Goal: Information Seeking & Learning: Learn about a topic

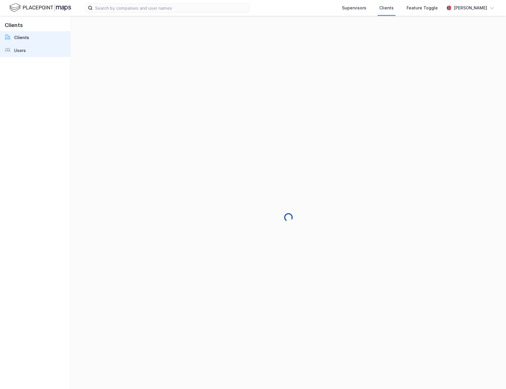
click at [25, 48] on div "Users" at bounding box center [20, 50] width 12 height 7
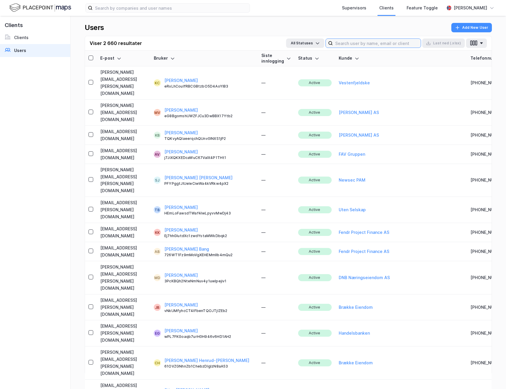
click at [372, 43] on input at bounding box center [377, 43] width 88 height 9
click at [485, 12] on div "[PERSON_NAME]" at bounding box center [470, 8] width 52 height 12
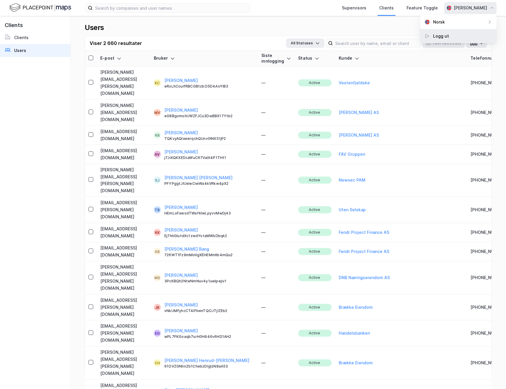
click at [439, 38] on div "Logg ut" at bounding box center [441, 36] width 16 height 7
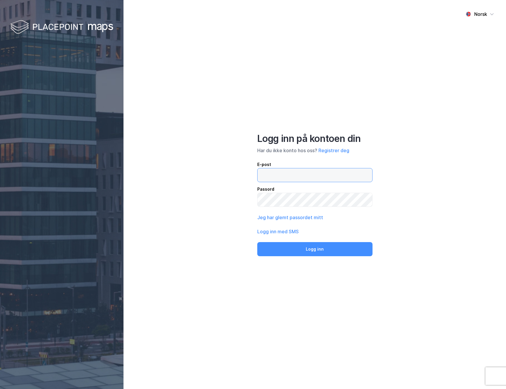
click at [270, 172] on input "email" at bounding box center [314, 175] width 115 height 14
type input "andreas+admin@newsecmaps.com"
click at [281, 253] on button "Logg inn" at bounding box center [314, 249] width 115 height 14
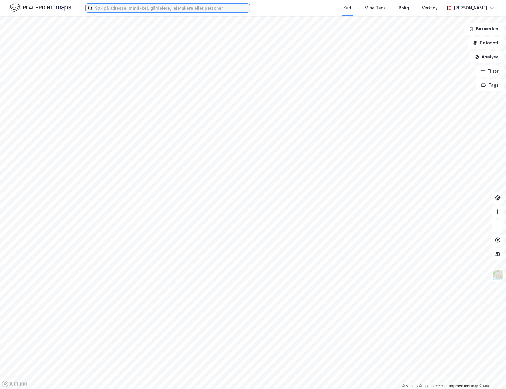
click at [150, 9] on input at bounding box center [171, 8] width 157 height 9
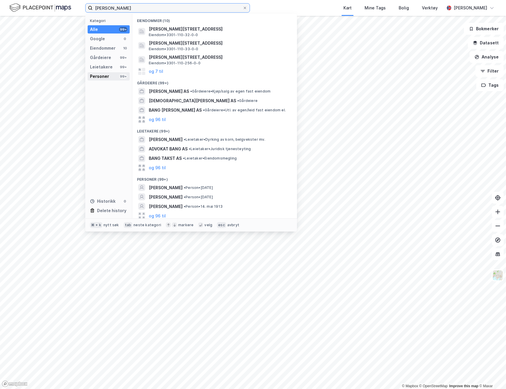
type input "andreas bang"
click at [119, 77] on div "99+" at bounding box center [123, 76] width 8 height 5
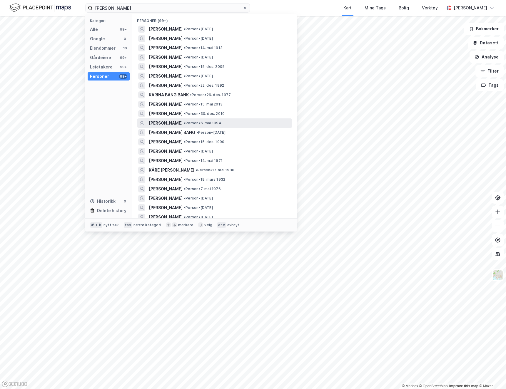
click at [182, 123] on span "ANDREAS JONASSEN BANG" at bounding box center [166, 123] width 34 height 7
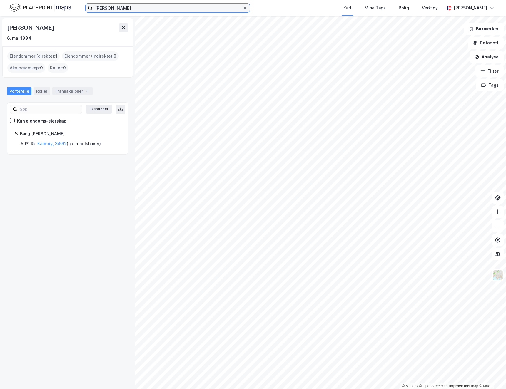
click at [129, 8] on input "andreas bang" at bounding box center [168, 8] width 150 height 9
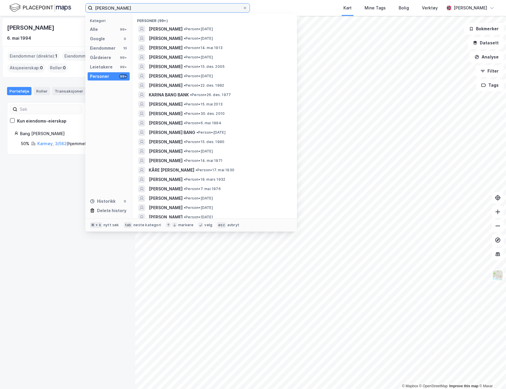
click at [111, 8] on input "andreas bang" at bounding box center [168, 8] width 150 height 9
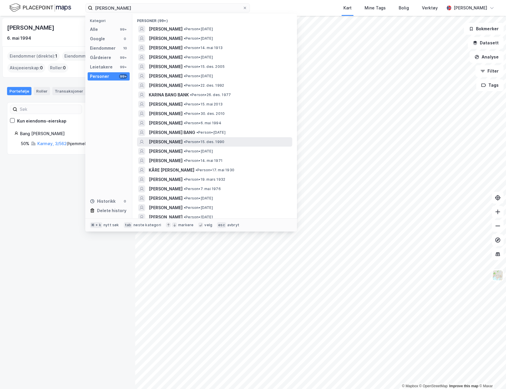
click at [182, 142] on span "ANDREAS WALDRUP BANG" at bounding box center [166, 141] width 34 height 7
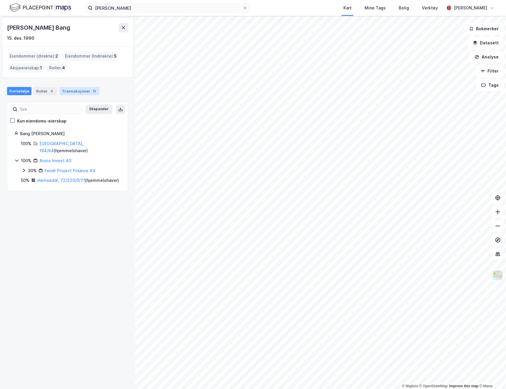
click at [71, 93] on div "Transaksjoner 13" at bounding box center [79, 91] width 40 height 8
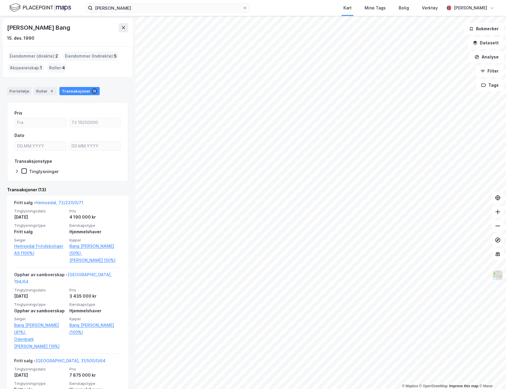
click at [28, 169] on div "Tinglysninger" at bounding box center [39, 171] width 37 height 6
click at [22, 89] on div "Portefølje" at bounding box center [19, 91] width 24 height 8
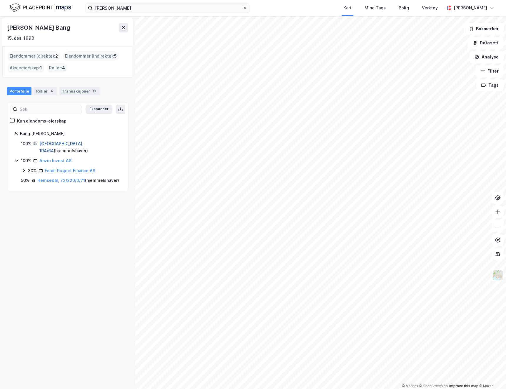
click at [50, 143] on link "Oslo, 194/64" at bounding box center [61, 147] width 44 height 12
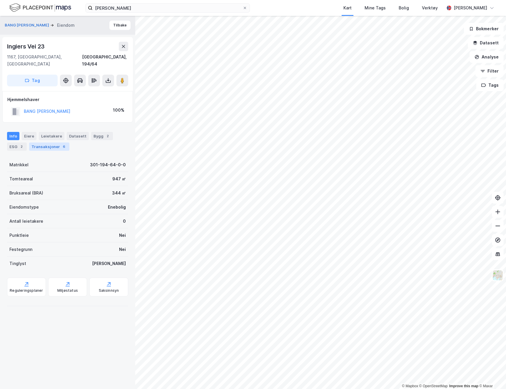
click at [47, 142] on div "Transaksjoner 6" at bounding box center [49, 146] width 40 height 8
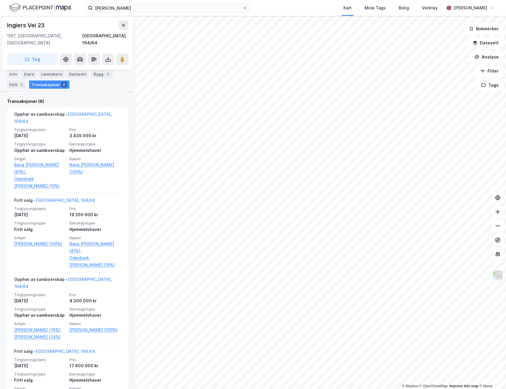
scroll to position [159, 0]
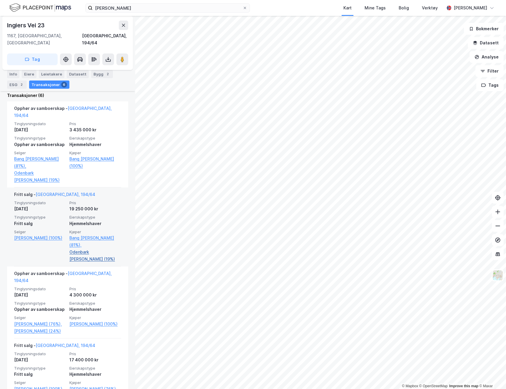
drag, startPoint x: 63, startPoint y: 241, endPoint x: 107, endPoint y: 236, distance: 43.7
click at [107, 236] on div "Tinglysningsdato 21. aug. 2023 Pris 19 250 000 kr Tinglysningstype Fritt salg E…" at bounding box center [67, 231] width 107 height 62
click at [63, 238] on div "Selger Steffenrud Sven-erik (100%)" at bounding box center [40, 245] width 52 height 33
drag, startPoint x: 67, startPoint y: 238, endPoint x: 118, endPoint y: 235, distance: 50.9
click at [118, 235] on div "Tinglysningsdato 21. aug. 2023 Pris 19 250 000 kr Tinglysningstype Fritt salg E…" at bounding box center [67, 231] width 107 height 62
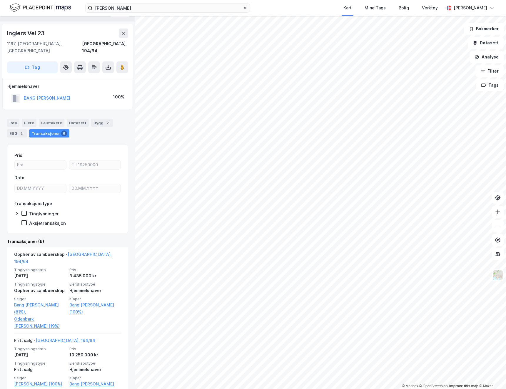
scroll to position [0, 0]
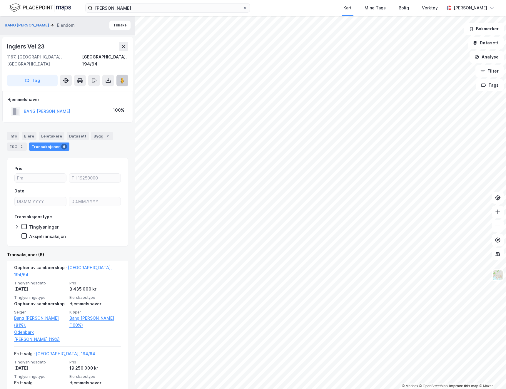
click at [120, 78] on icon at bounding box center [122, 81] width 6 height 6
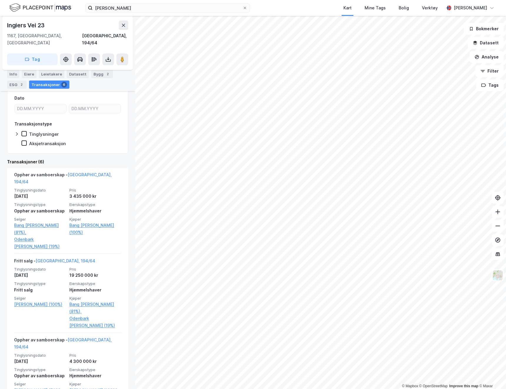
scroll to position [98, 0]
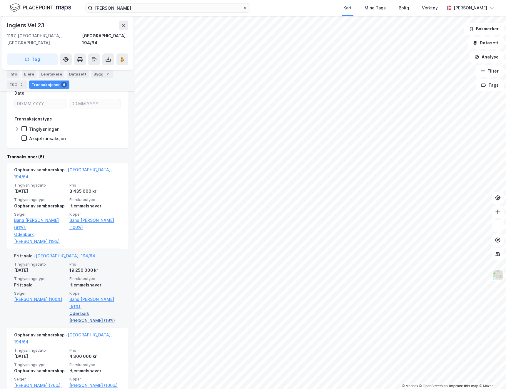
click at [85, 310] on link "Odenbark Eva Jasmine M (19%)" at bounding box center [95, 317] width 52 height 14
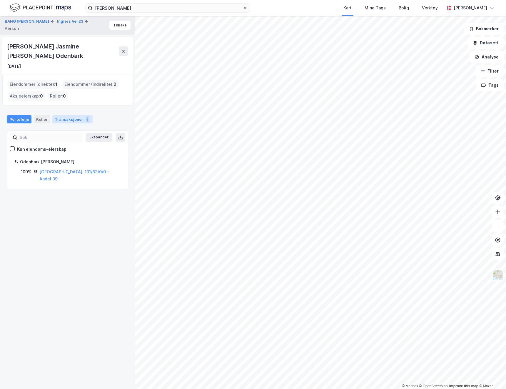
click at [63, 115] on div "Transaksjoner 5" at bounding box center [72, 119] width 40 height 8
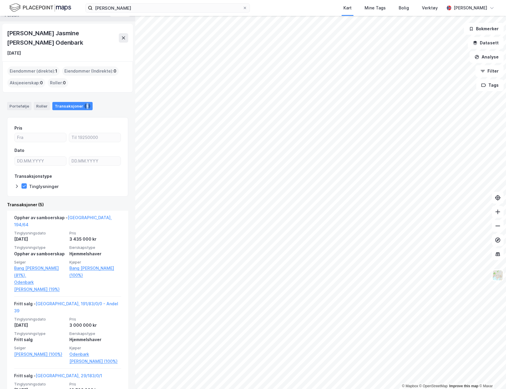
scroll to position [15, 0]
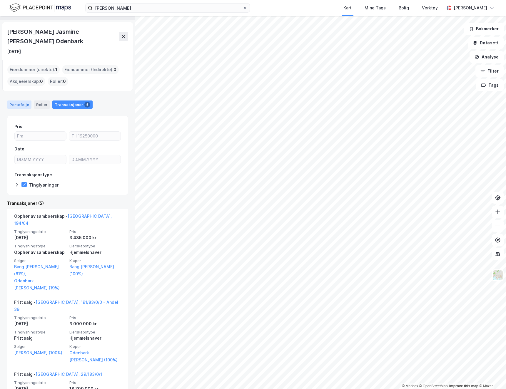
click at [21, 100] on div "Portefølje" at bounding box center [19, 104] width 24 height 8
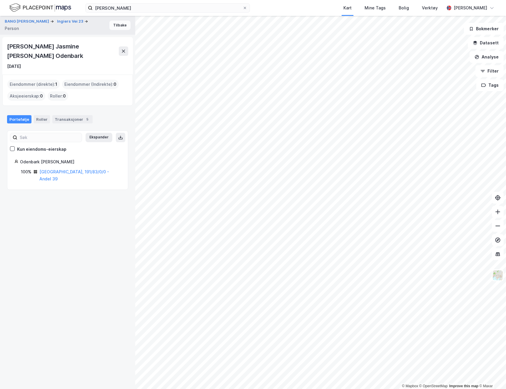
click at [124, 27] on button "Tilbake" at bounding box center [119, 25] width 21 height 9
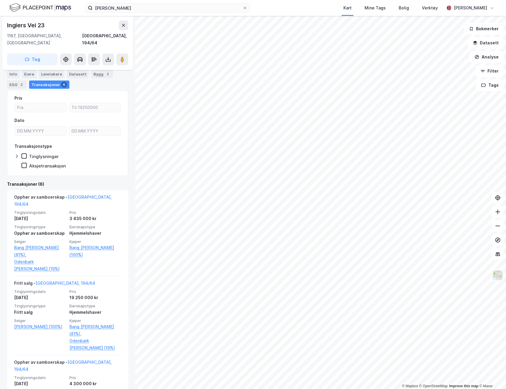
scroll to position [93, 0]
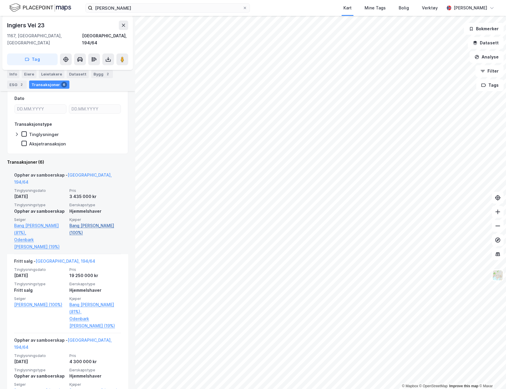
click at [74, 222] on link "Bang Andreas Waldrup (100%)" at bounding box center [95, 229] width 52 height 14
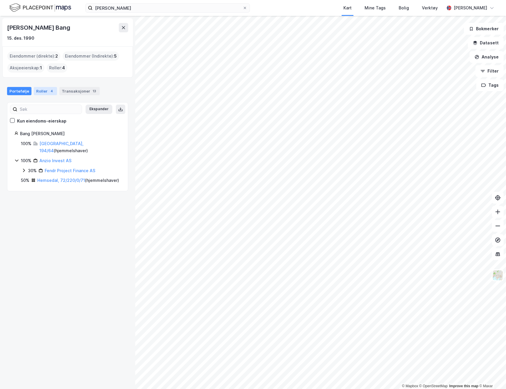
click at [51, 95] on div "Portefølje Roller 4 Transaksjoner 13" at bounding box center [67, 89] width 135 height 18
click at [49, 93] on div "4" at bounding box center [52, 91] width 6 height 6
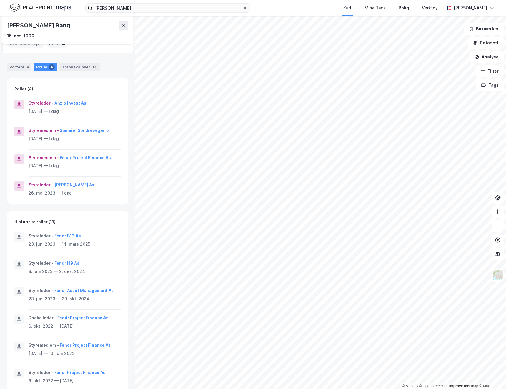
scroll to position [34, 0]
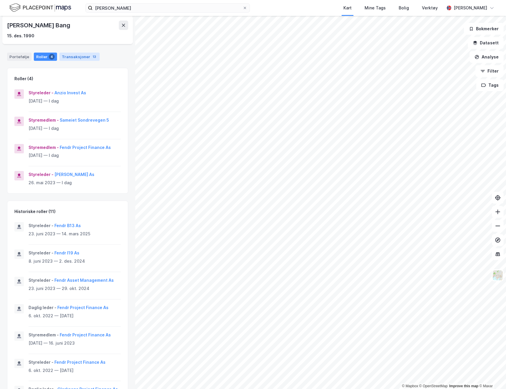
click at [63, 59] on div "Transaksjoner 13" at bounding box center [79, 57] width 40 height 8
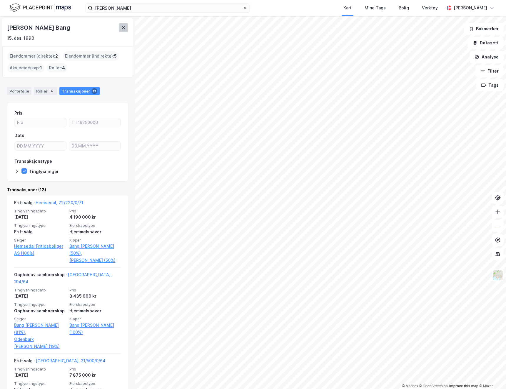
click at [122, 28] on icon at bounding box center [123, 27] width 5 height 5
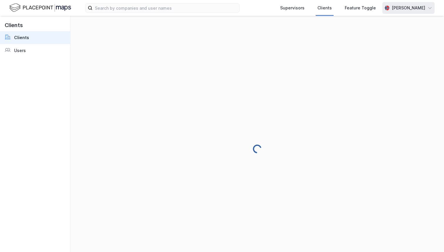
click at [421, 11] on div "[PERSON_NAME]" at bounding box center [408, 7] width 33 height 7
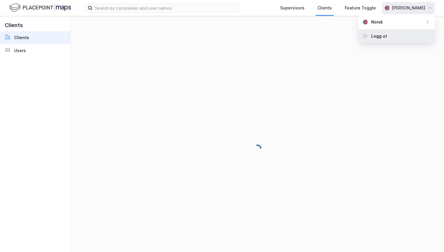
click at [404, 38] on div "Logg ut" at bounding box center [396, 36] width 76 height 14
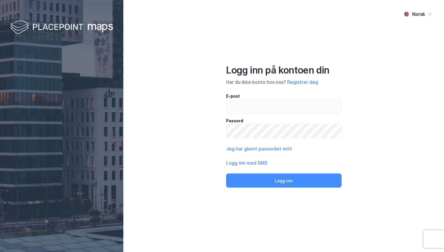
click at [257, 93] on div "E-post" at bounding box center [283, 96] width 115 height 7
click at [257, 100] on input "email" at bounding box center [283, 107] width 115 height 14
click at [257, 107] on input "email" at bounding box center [283, 107] width 115 height 14
type input "andreas+admin@newsecmaps.com"
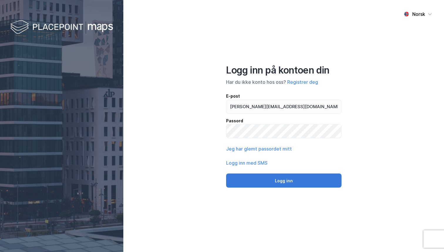
click at [272, 182] on button "Logg inn" at bounding box center [283, 180] width 115 height 14
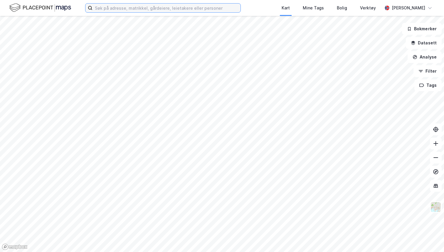
click at [188, 9] on input at bounding box center [167, 8] width 148 height 9
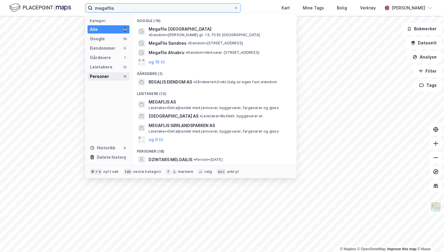
type input "megaflis"
click at [113, 73] on div "Personer 18" at bounding box center [109, 76] width 42 height 8
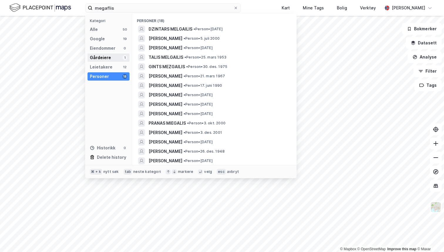
click at [108, 59] on div "Gårdeiere" at bounding box center [100, 57] width 21 height 7
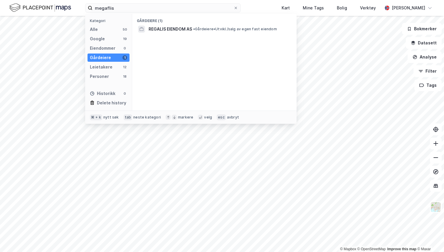
click at [108, 61] on div "Gårdeiere 1" at bounding box center [109, 57] width 42 height 8
click at [108, 69] on div "Leietakere" at bounding box center [101, 66] width 23 height 7
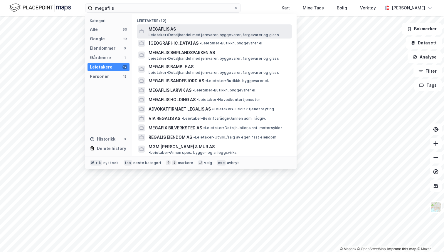
click at [173, 27] on span "MEGAFLIS AS" at bounding box center [219, 29] width 141 height 7
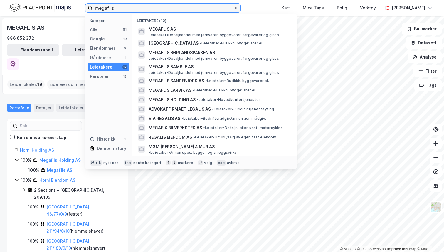
click at [142, 6] on input "megaflis" at bounding box center [163, 8] width 141 height 9
click at [262, 5] on div "megaflis Kategori Alle 51 Google 19 Eiendommer 0 Gårdeiere 1 Leietakere 12 Pers…" at bounding box center [222, 8] width 444 height 16
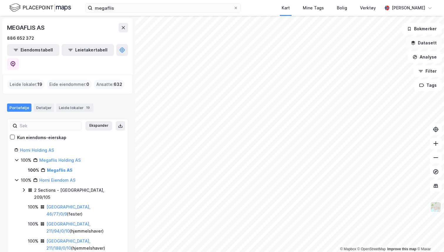
click at [414, 46] on button "Datasett" at bounding box center [424, 43] width 36 height 12
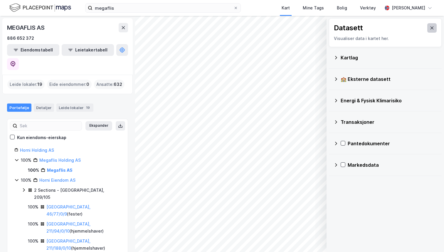
click at [433, 27] on icon at bounding box center [432, 27] width 3 height 3
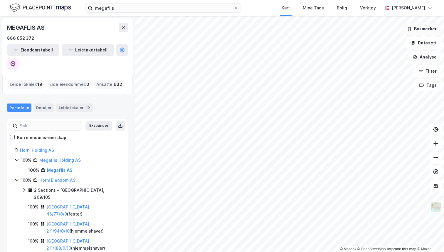
click at [424, 33] on button "Bokmerker" at bounding box center [422, 29] width 40 height 12
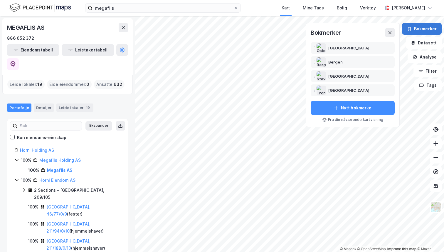
click at [423, 31] on button "Bokmerker" at bounding box center [422, 29] width 40 height 12
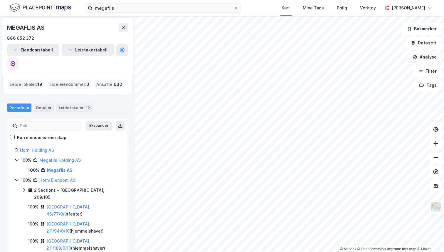
click at [421, 59] on button "Analyse" at bounding box center [425, 57] width 34 height 12
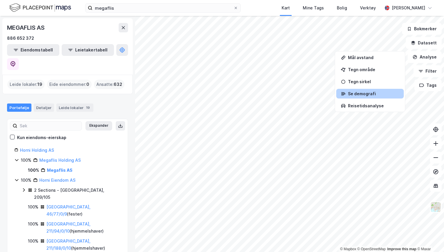
click at [383, 98] on div "Se demografi" at bounding box center [370, 94] width 68 height 10
